Goal: Task Accomplishment & Management: Use online tool/utility

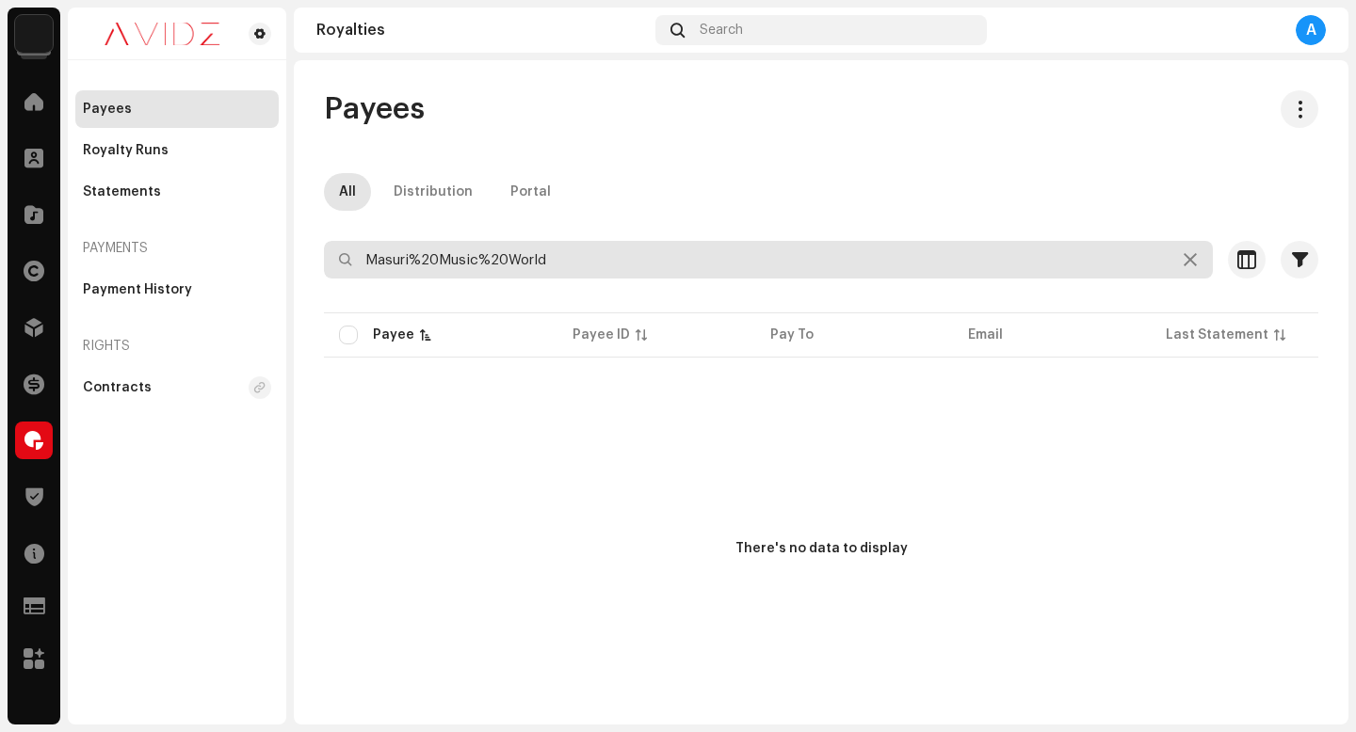
click at [688, 254] on input "Masuri%20Music%20World" at bounding box center [768, 260] width 889 height 38
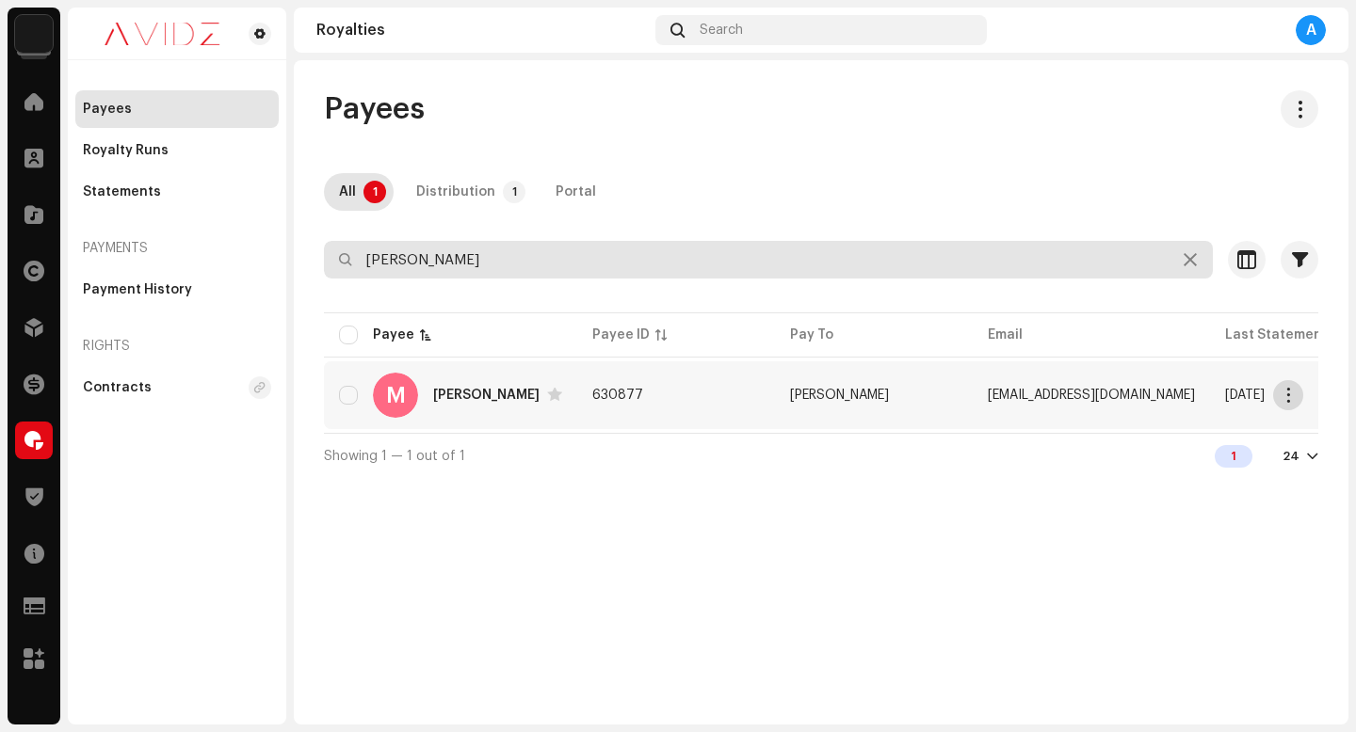
type input "[PERSON_NAME]"
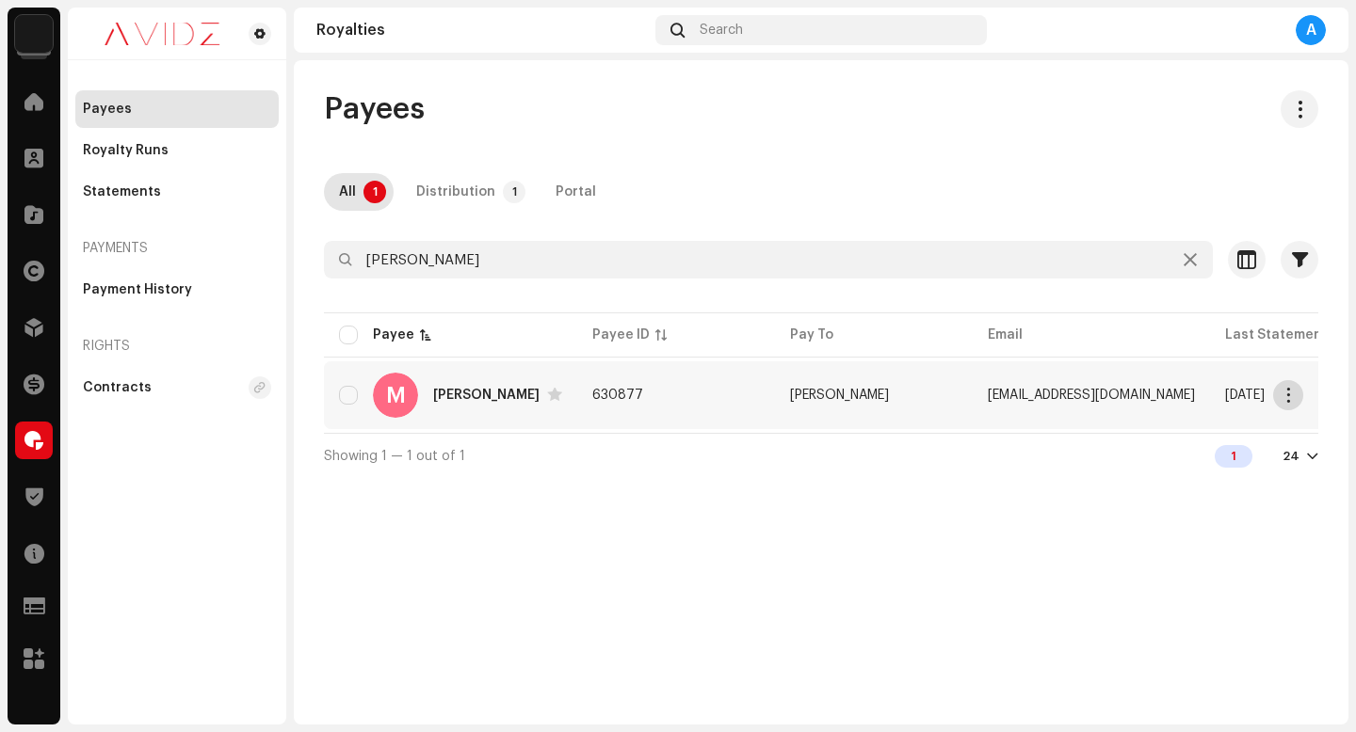
click at [1287, 397] on span "button" at bounding box center [1288, 395] width 14 height 15
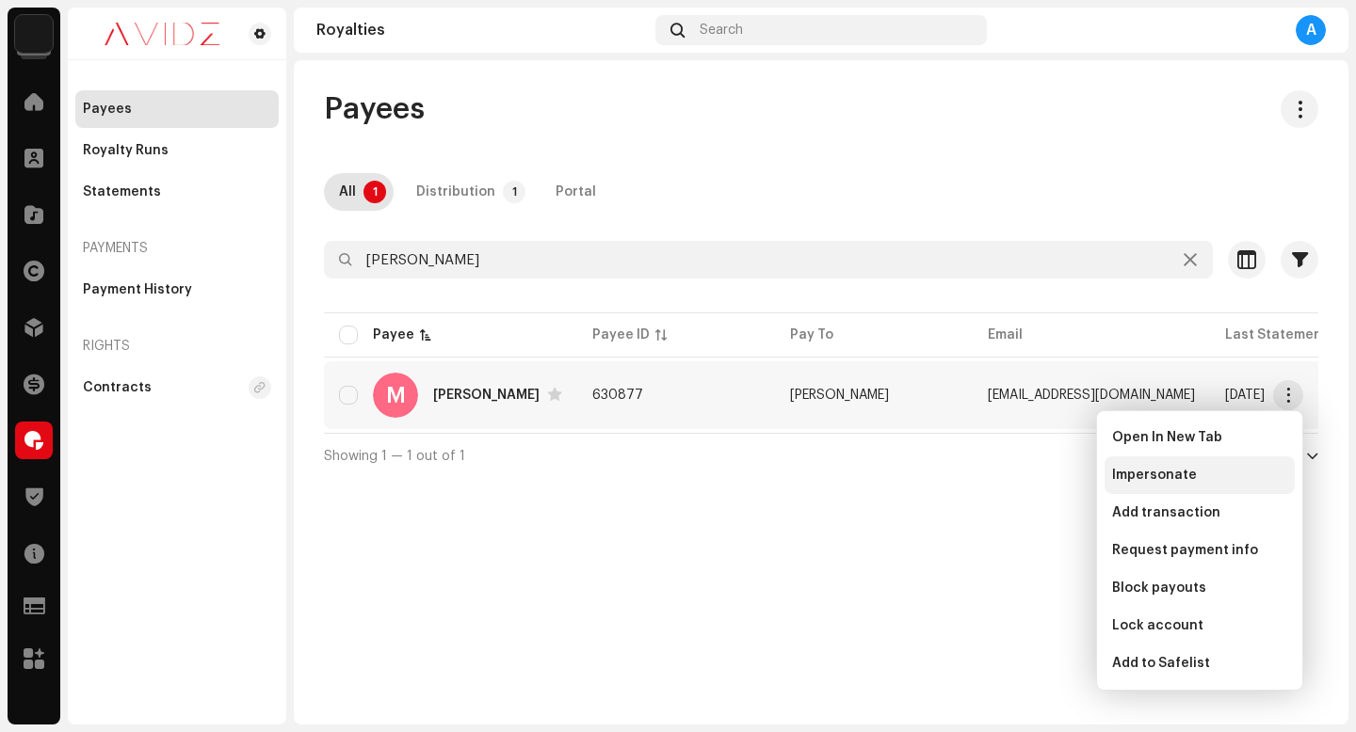
click at [1260, 477] on div "Impersonate" at bounding box center [1199, 475] width 175 height 15
